Goal: Task Accomplishment & Management: Complete application form

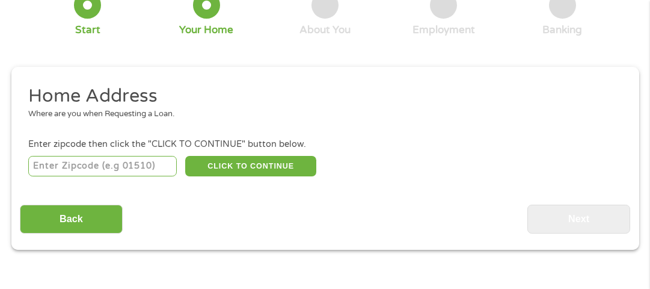
scroll to position [102, 0]
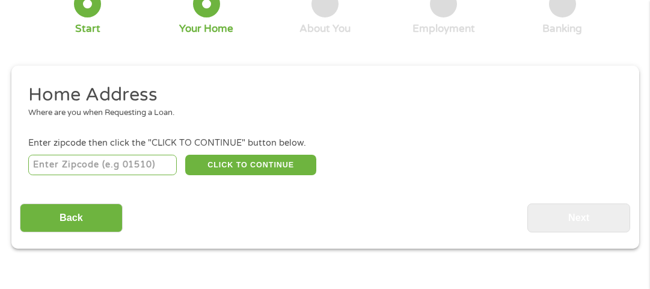
click at [85, 166] on input "number" at bounding box center [102, 165] width 149 height 20
type input "72401"
select select "[US_STATE]"
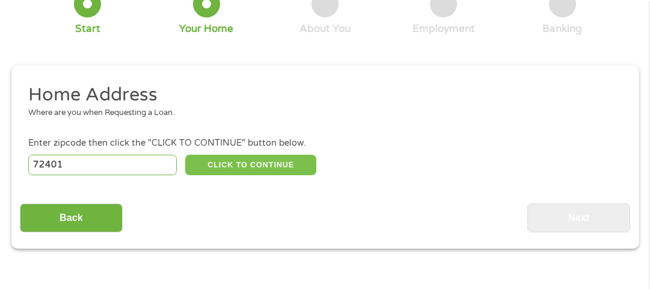
click at [236, 165] on button "CLICK TO CONTINUE" at bounding box center [250, 165] width 131 height 20
type input "72401"
type input "[GEOGRAPHIC_DATA]"
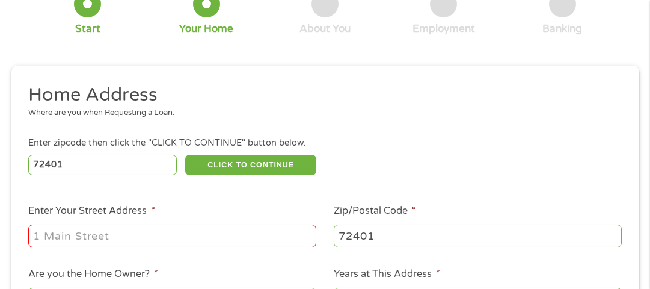
click at [187, 241] on input "Enter Your Street Address *" at bounding box center [172, 235] width 288 height 23
type input "[STREET_ADDRESS]"
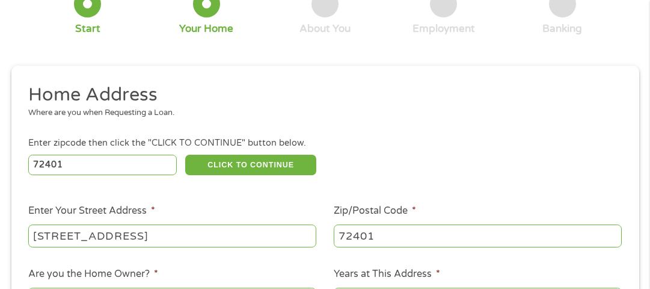
click at [230, 193] on ul "Home Address Where are you when Requesting a Loan. Enter zipcode then click the…" at bounding box center [325, 243] width 611 height 321
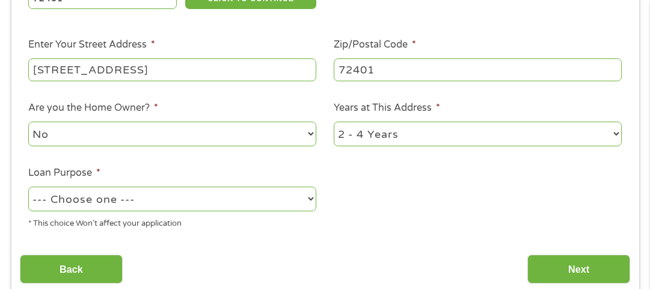
scroll to position [270, 0]
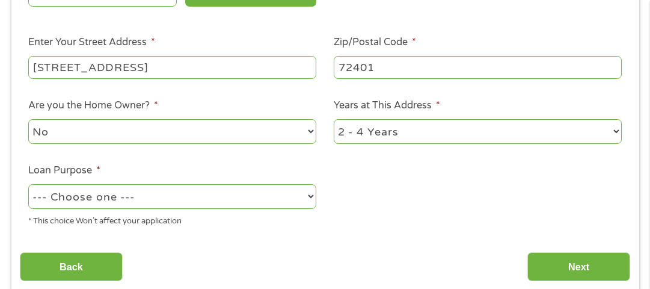
click at [295, 134] on select "No Yes" at bounding box center [172, 131] width 288 height 25
click at [28, 120] on select "No Yes" at bounding box center [172, 131] width 288 height 25
click at [469, 138] on select "1 Year or less 1 - 2 Years 2 - 4 Years Over 4 Years" at bounding box center [478, 131] width 288 height 25
select select "60months"
click at [334, 120] on select "1 Year or less 1 - 2 Years 2 - 4 Years Over 4 Years" at bounding box center [478, 131] width 288 height 25
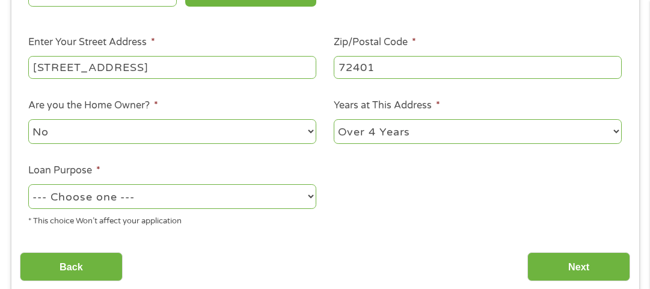
click at [256, 198] on select "--- Choose one --- Pay Bills Debt Consolidation Home Improvement Major Purchase…" at bounding box center [172, 196] width 288 height 25
select select "paybills"
click at [28, 185] on select "--- Choose one --- Pay Bills Debt Consolidation Home Improvement Major Purchase…" at bounding box center [172, 196] width 288 height 25
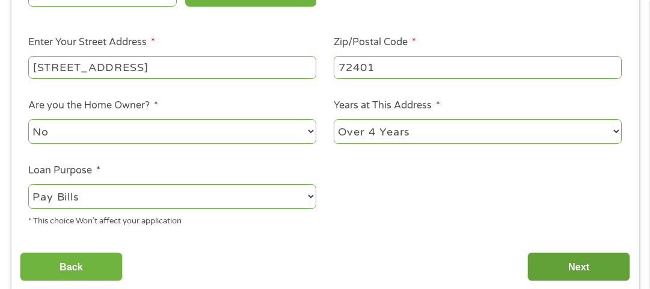
click at [601, 267] on input "Next" at bounding box center [579, 266] width 103 height 29
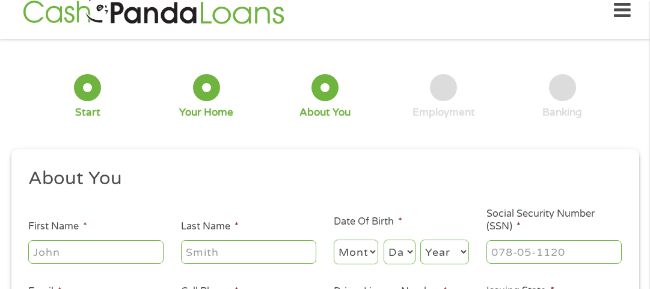
scroll to position [76, 4]
click at [140, 249] on input "First Name *" at bounding box center [95, 251] width 135 height 23
type input "[PERSON_NAME]"
type input "Ford"
type input "[EMAIL_ADDRESS][DOMAIN_NAME]"
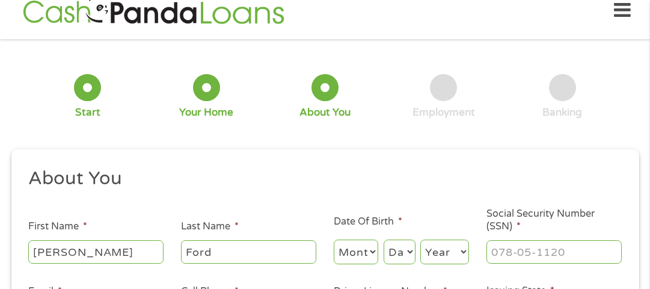
type input "[PHONE_NUMBER]"
click at [366, 256] on select "Month 1 2 3 4 5 6 7 8 9 10 11 12" at bounding box center [356, 251] width 45 height 25
select select "12"
click at [334, 240] on select "Month 1 2 3 4 5 6 7 8 9 10 11 12" at bounding box center [356, 251] width 45 height 25
click at [410, 257] on select "Day 1 2 3 4 5 6 7 8 9 10 11 12 13 14 15 16 17 18 19 20 21 22 23 24 25 26 27 28 …" at bounding box center [400, 251] width 32 height 25
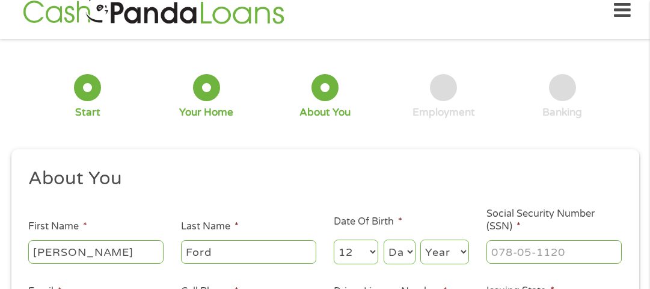
select select "11"
click at [384, 240] on select "Day 1 2 3 4 5 6 7 8 9 10 11 12 13 14 15 16 17 18 19 20 21 22 23 24 25 26 27 28 …" at bounding box center [400, 251] width 32 height 25
click at [439, 258] on select "Year [DATE] 2006 2005 2004 2003 2002 2001 2000 1999 1998 1997 1996 1995 1994 19…" at bounding box center [445, 251] width 49 height 25
select select "1965"
click at [421, 240] on select "Year [DATE] 2006 2005 2004 2003 2002 2001 2000 1999 1998 1997 1996 1995 1994 19…" at bounding box center [445, 251] width 49 height 25
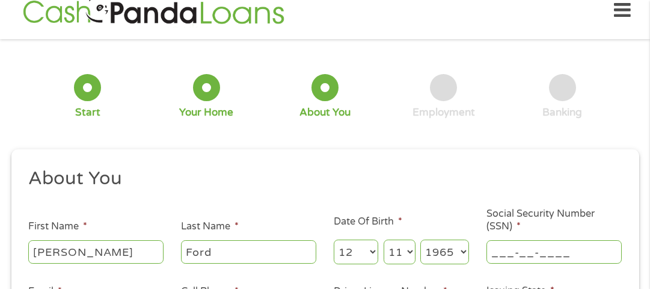
click at [537, 255] on input "___-__-____" at bounding box center [554, 251] width 135 height 23
type input "431-45-1814"
click at [401, 187] on h2 "About You" at bounding box center [320, 179] width 585 height 24
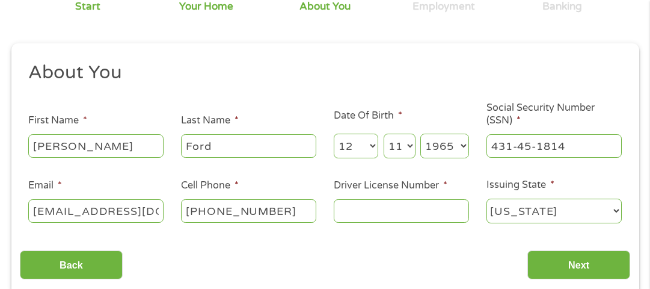
scroll to position [211, 0]
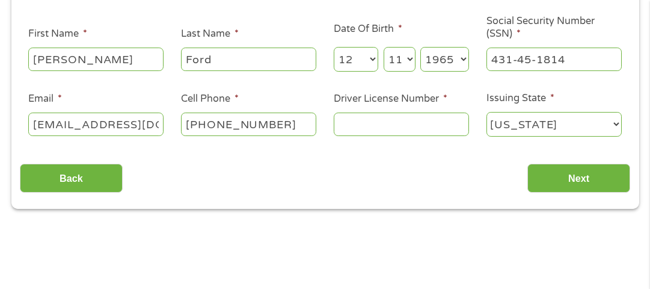
click at [377, 128] on input "Driver License Number *" at bounding box center [401, 124] width 135 height 23
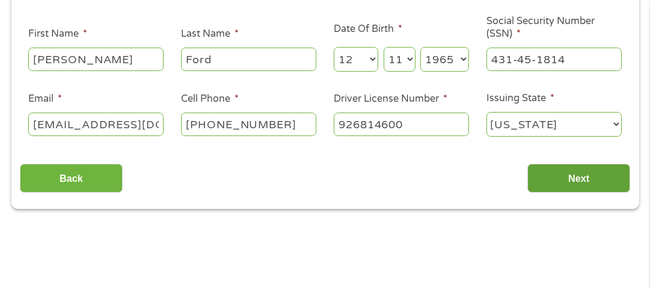
type input "926814600"
click at [578, 181] on input "Next" at bounding box center [579, 178] width 103 height 29
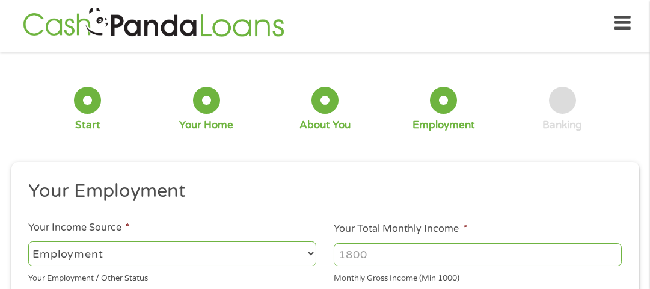
scroll to position [52, 4]
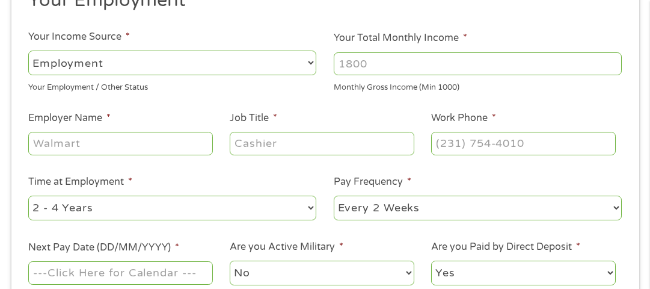
scroll to position [198, 0]
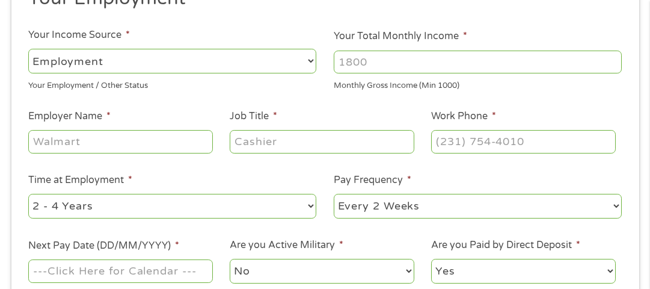
click at [392, 61] on input "Your Total Monthly Income *" at bounding box center [478, 62] width 288 height 23
type input "7300"
click at [150, 144] on input "Employer Name *" at bounding box center [120, 141] width 184 height 23
type input "The Trim Gym"
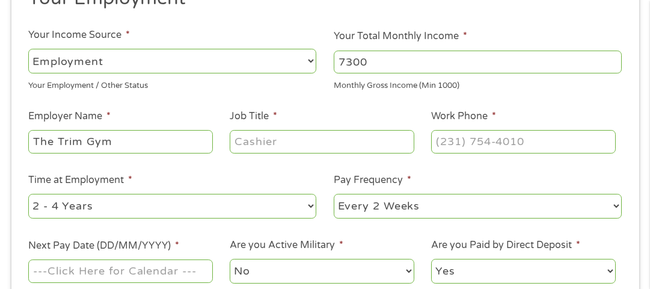
click at [279, 138] on input "Job Title *" at bounding box center [322, 141] width 184 height 23
type input "maintenance"
click at [474, 140] on input "(___) ___-____" at bounding box center [523, 141] width 184 height 23
type input "[PHONE_NUMBER]"
click at [202, 202] on select "--- Choose one --- 1 Year or less 1 - 2 Years 2 - 4 Years Over 4 Years" at bounding box center [172, 206] width 288 height 25
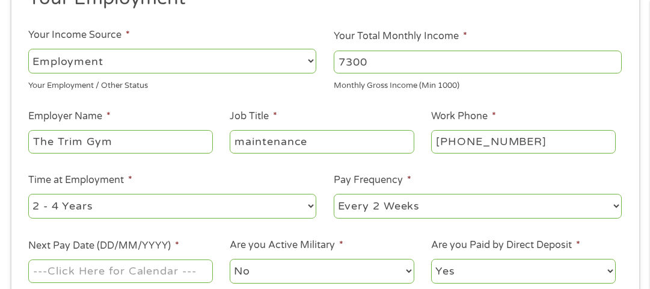
select select "60months"
click at [28, 194] on select "--- Choose one --- 1 Year or less 1 - 2 Years 2 - 4 Years Over 4 Years" at bounding box center [172, 206] width 288 height 25
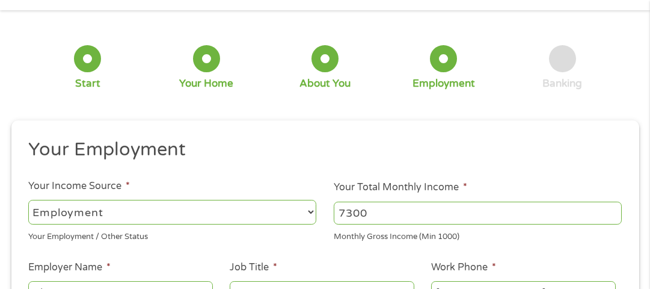
scroll to position [49, 0]
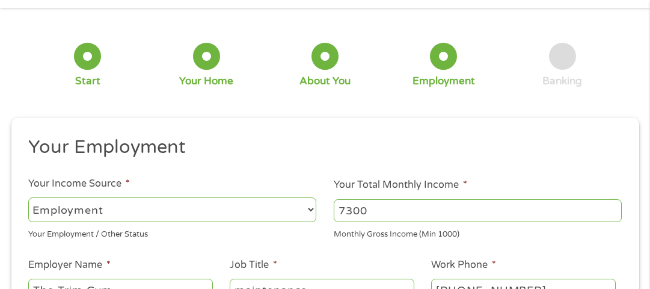
click at [300, 162] on li "Your Employment" at bounding box center [321, 149] width 602 height 28
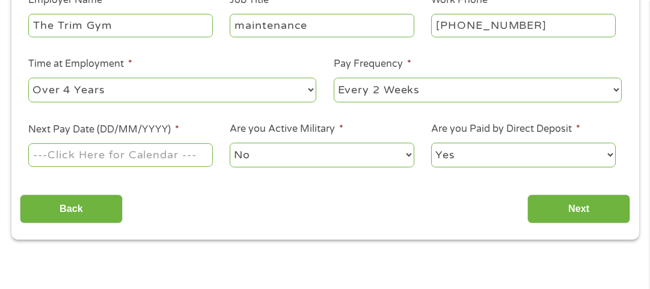
scroll to position [338, 0]
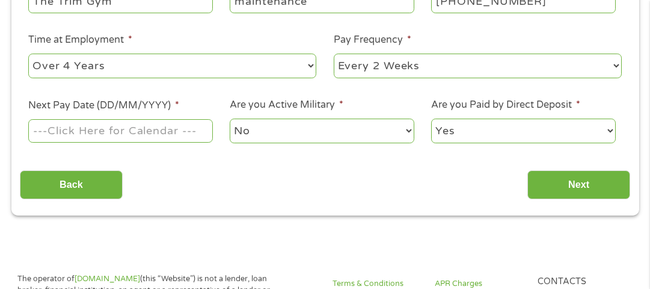
click at [171, 134] on input "Next Pay Date (DD/MM/YYYY) *" at bounding box center [120, 130] width 184 height 23
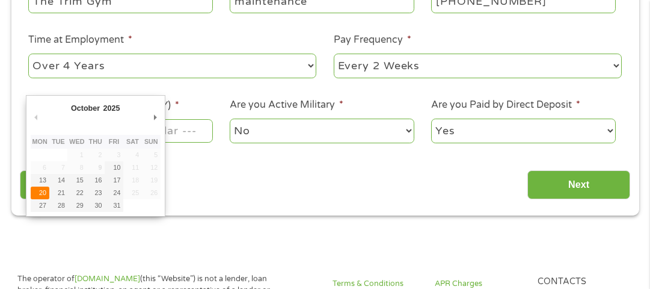
type input "[DATE]"
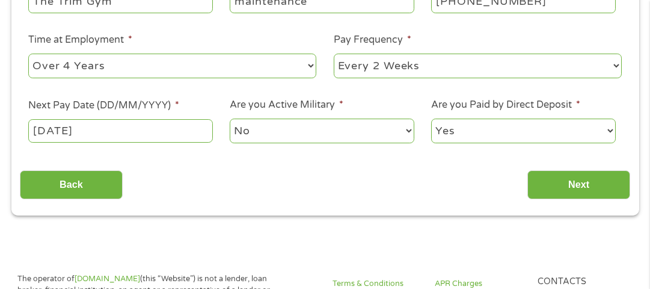
click at [540, 127] on select "Yes No" at bounding box center [523, 131] width 184 height 25
select select "0"
click at [431, 119] on select "Yes No" at bounding box center [523, 131] width 184 height 25
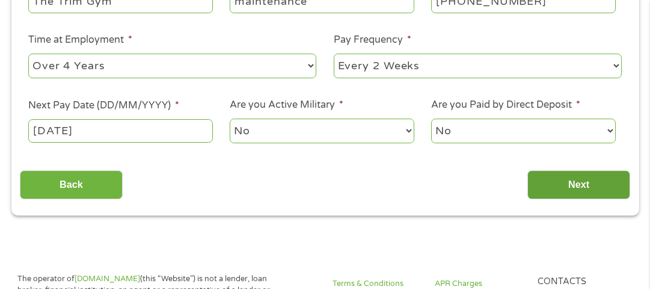
click at [569, 184] on input "Next" at bounding box center [579, 184] width 103 height 29
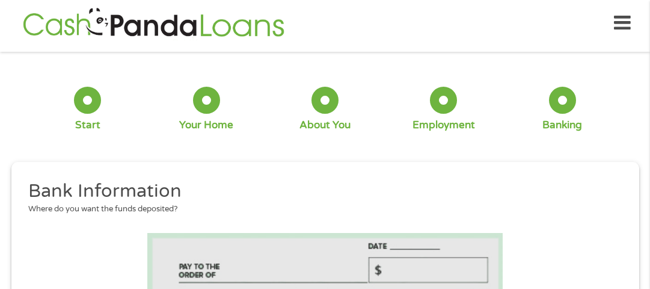
scroll to position [28, 4]
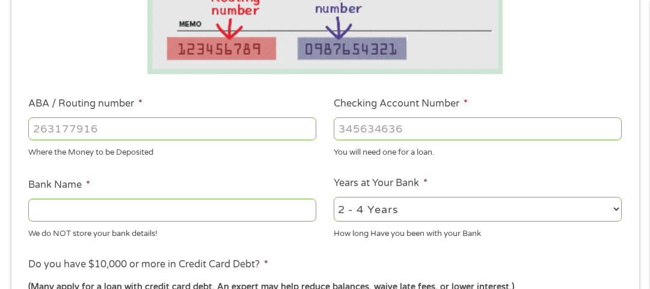
scroll to position [318, 0]
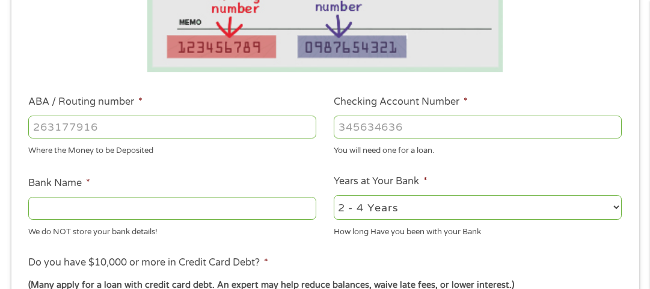
click at [119, 126] on input "ABA / Routing number *" at bounding box center [172, 127] width 288 height 23
type input "4"
type input "082908573"
type input "FIRST COMMUNITY BANK OF [GEOGRAPHIC_DATA]"
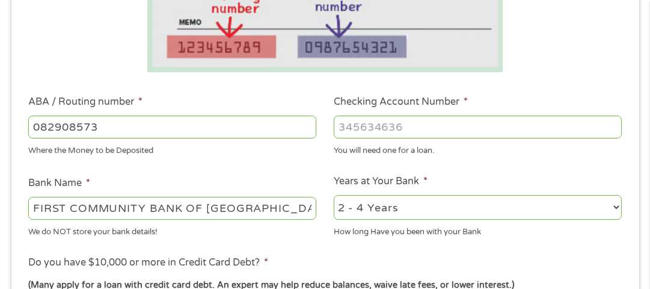
type input "082908573"
click at [360, 130] on input "Checking Account Number *" at bounding box center [478, 127] width 288 height 23
type input "4080735"
click at [448, 206] on select "2 - 4 Years 6 - 12 Months 1 - 2 Years Over 4 Years" at bounding box center [478, 207] width 288 height 25
select select "60months"
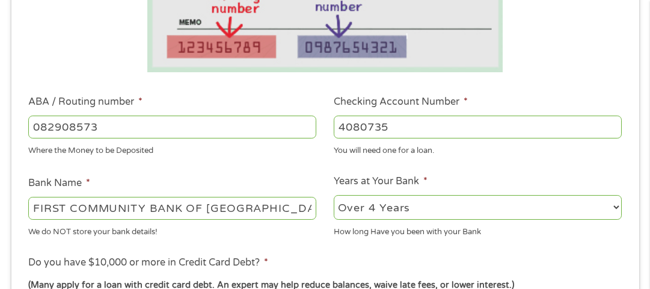
click at [334, 196] on select "2 - 4 Years 6 - 12 Months 1 - 2 Years Over 4 Years" at bounding box center [478, 207] width 288 height 25
click at [324, 168] on ul "Bank Information Where do you want the funds deposited? ABA / Routing number * …" at bounding box center [325, 165] width 611 height 599
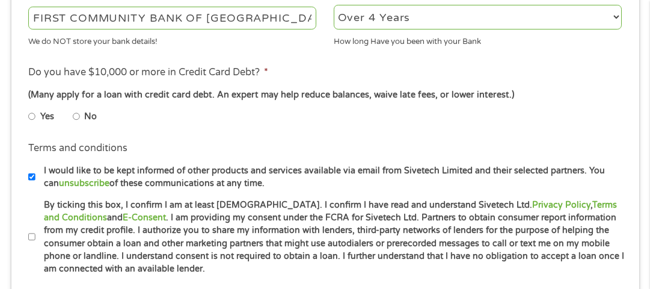
scroll to position [511, 0]
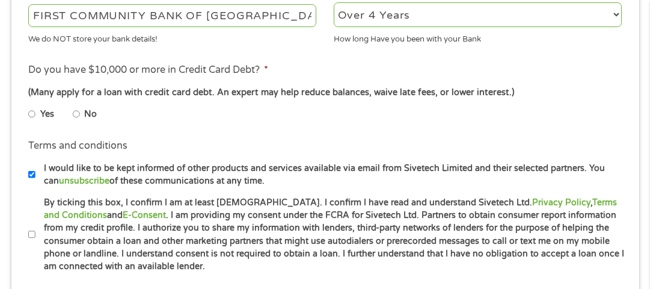
click at [32, 114] on input "Yes" at bounding box center [31, 114] width 7 height 19
radio input "true"
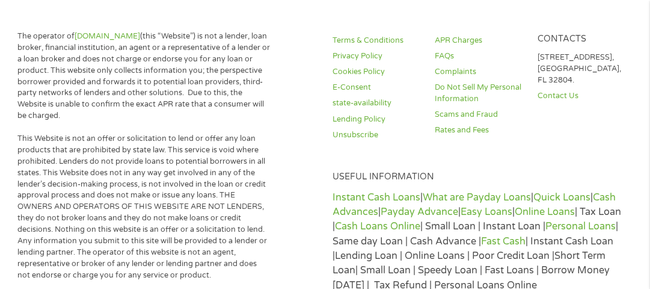
scroll to position [861, 0]
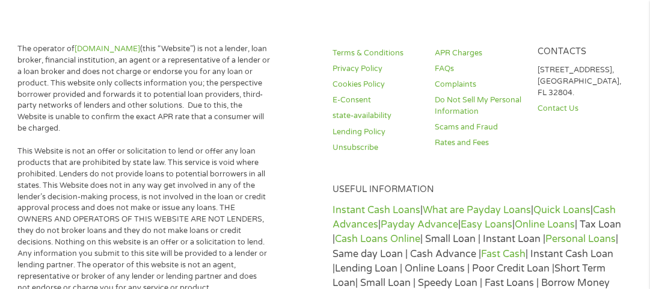
radio input "true"
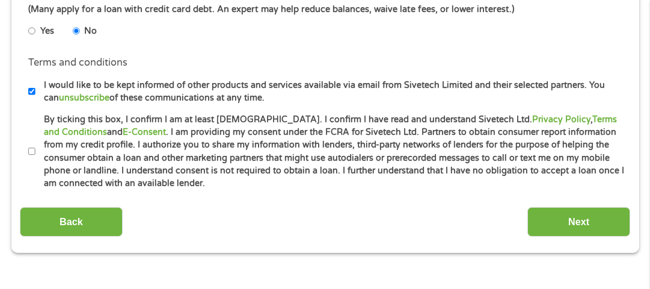
click at [28, 22] on input "Yes" at bounding box center [31, 31] width 7 height 19
radio input "true"
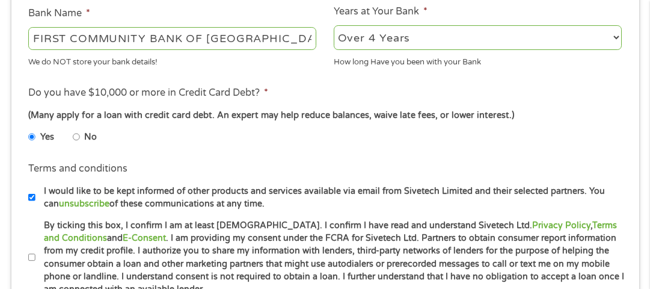
scroll to position [481, 0]
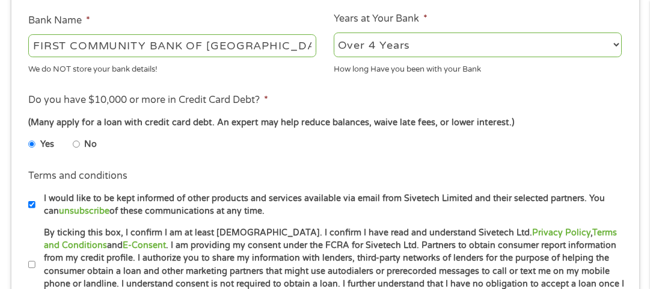
click at [73, 135] on input "No" at bounding box center [76, 144] width 7 height 19
radio input "true"
click at [28, 135] on input "Yes" at bounding box center [31, 144] width 7 height 19
radio input "true"
click at [304, 152] on ul "Yes No" at bounding box center [171, 146] width 287 height 28
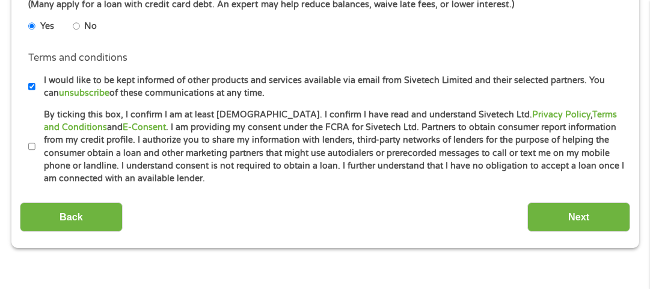
scroll to position [601, 0]
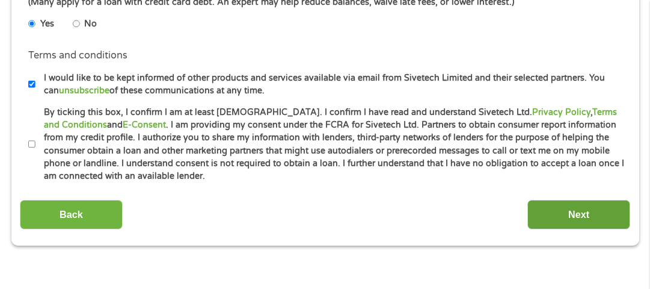
click at [591, 216] on input "Next" at bounding box center [579, 214] width 103 height 29
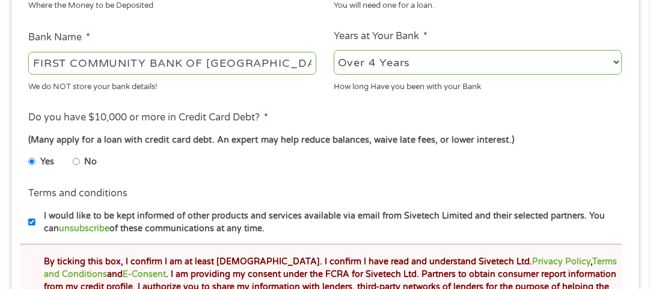
scroll to position [511, 0]
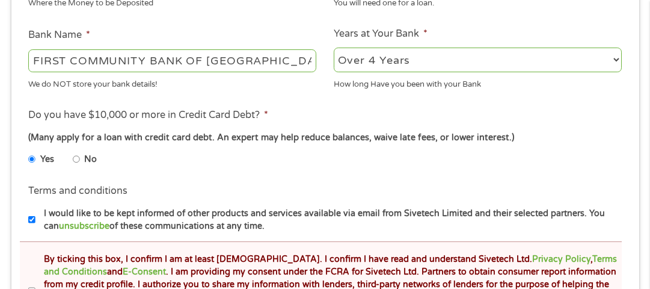
click at [75, 158] on input "No" at bounding box center [76, 159] width 7 height 19
radio input "true"
click at [162, 168] on ul "Yes No" at bounding box center [171, 161] width 287 height 28
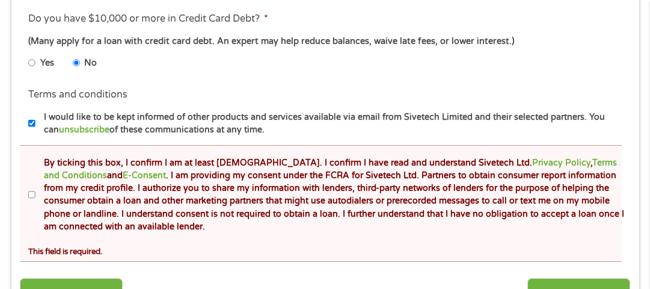
scroll to position [631, 0]
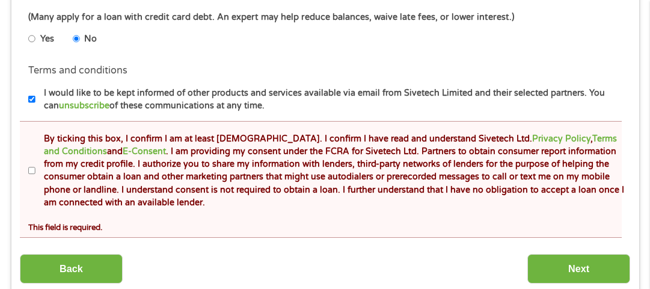
click at [29, 173] on input "By ticking this box, I confirm I am at least [DEMOGRAPHIC_DATA]. I confirm I ha…" at bounding box center [31, 170] width 7 height 19
checkbox input "true"
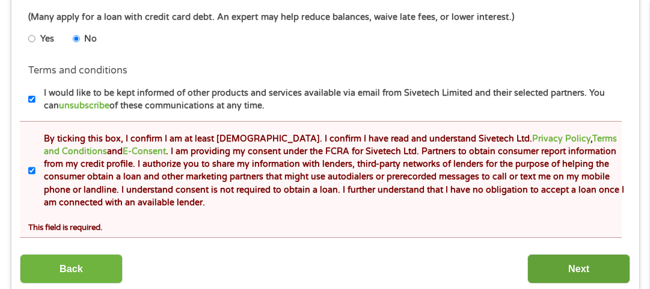
click at [586, 270] on input "Next" at bounding box center [579, 268] width 103 height 29
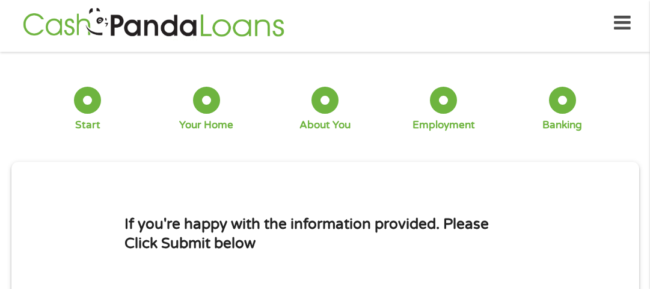
scroll to position [52, 4]
click at [533, 222] on li "If you're happy with the information provided. Please Click Submit below" at bounding box center [325, 234] width 611 height 116
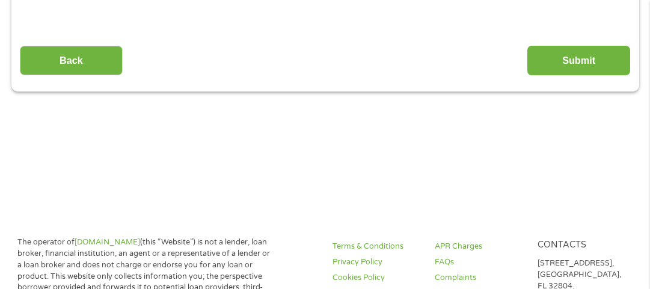
scroll to position [270, 0]
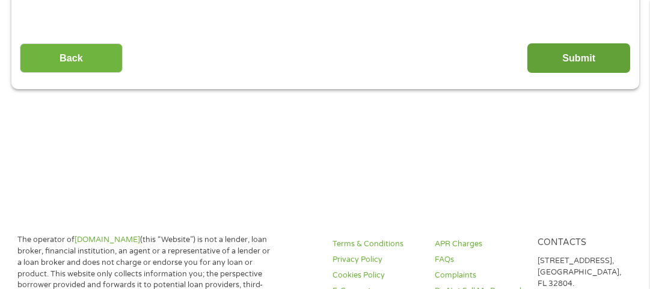
click at [567, 58] on input "Submit" at bounding box center [579, 57] width 103 height 29
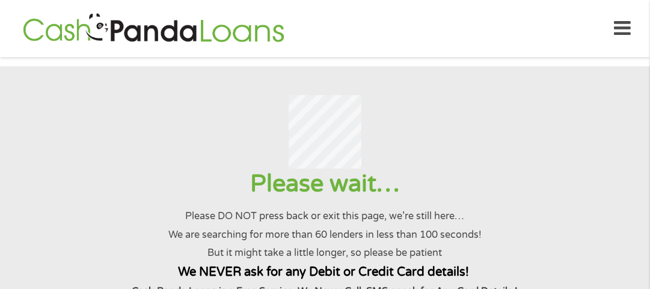
scroll to position [0, 0]
